Goal: Task Accomplishment & Management: Manage account settings

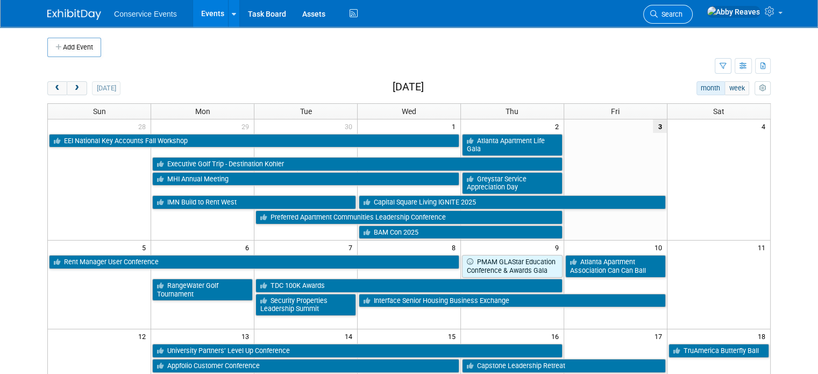
click at [690, 17] on link "Search" at bounding box center [667, 14] width 49 height 19
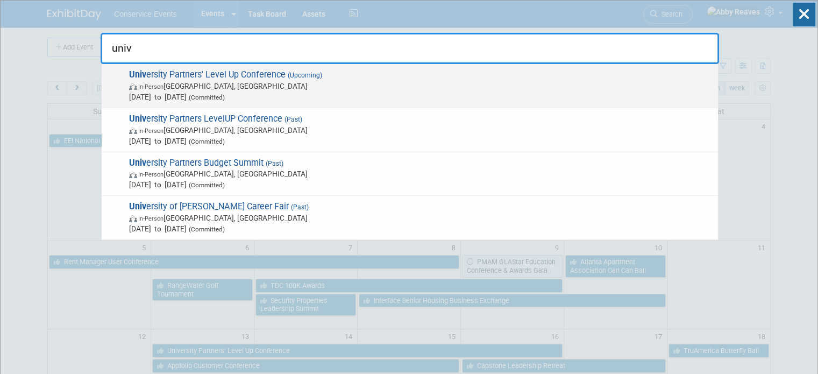
type input "univ"
click at [300, 86] on span "In-Person Dallas, TX" at bounding box center [420, 86] width 583 height 11
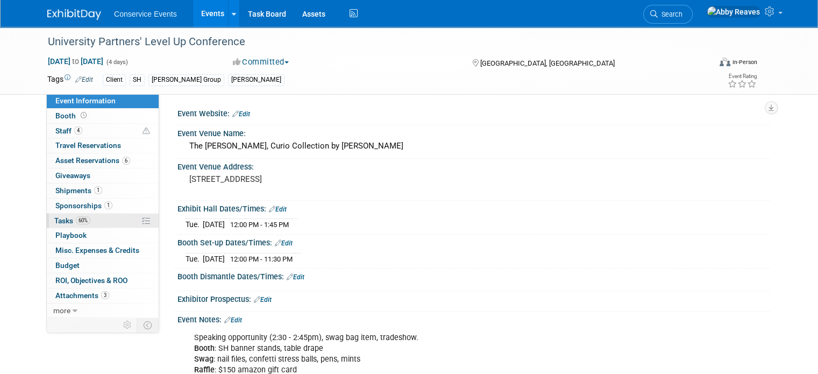
click at [108, 225] on link "60% Tasks 60%" at bounding box center [103, 220] width 112 height 15
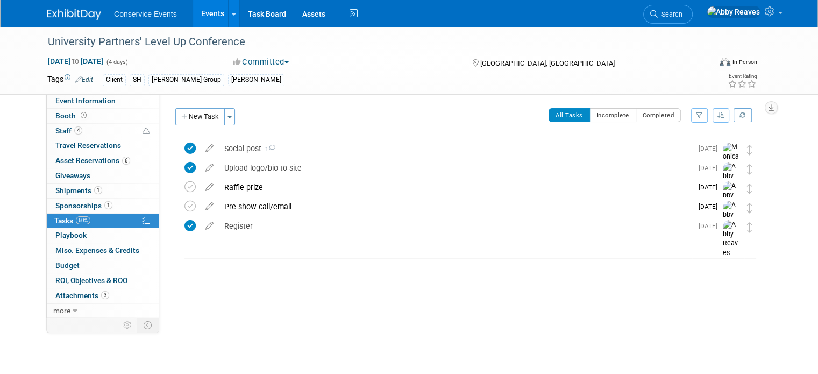
click at [198, 21] on link "Events" at bounding box center [212, 13] width 39 height 27
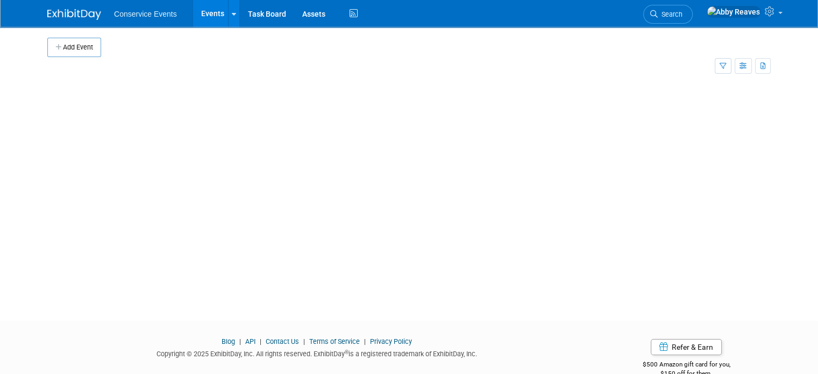
click at [682, 15] on span "Search" at bounding box center [670, 14] width 25 height 8
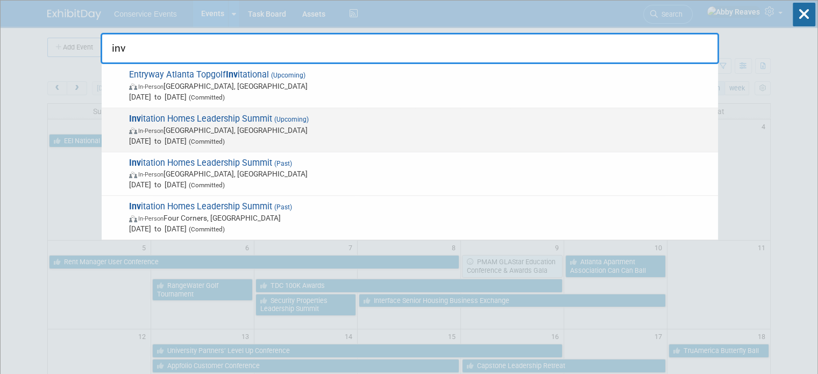
type input "inv"
click at [377, 146] on div "Inv itation Homes Leadership Summit (Upcoming) In-Person New Orleans, LA Nov 3,…" at bounding box center [410, 130] width 616 height 44
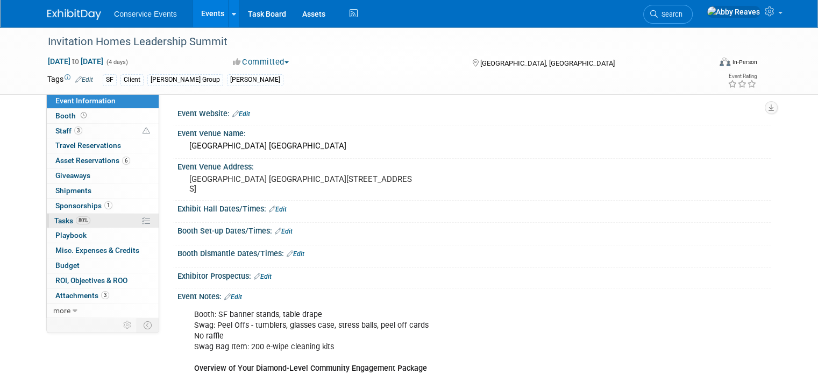
click at [102, 217] on link "80% Tasks 80%" at bounding box center [103, 220] width 112 height 15
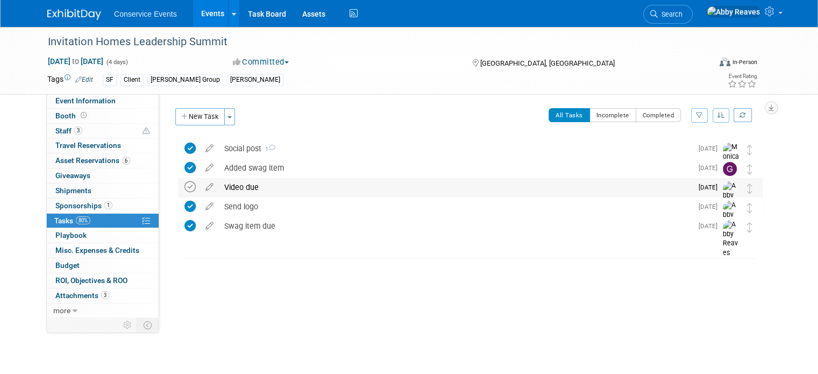
click at [184, 186] on icon at bounding box center [189, 186] width 11 height 11
click at [200, 13] on link "Events" at bounding box center [212, 13] width 39 height 27
